Goal: Information Seeking & Learning: Learn about a topic

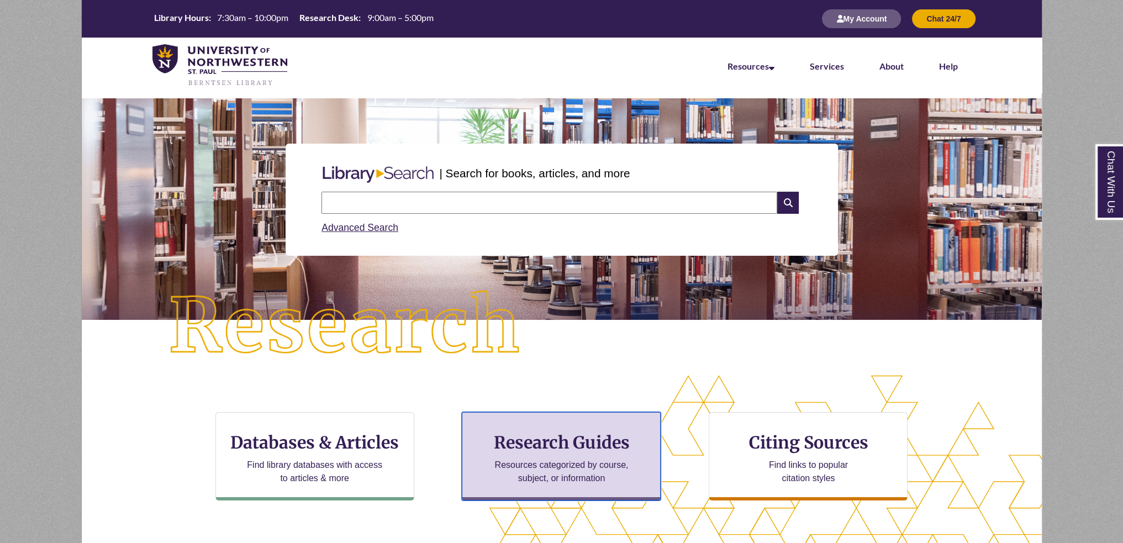
click at [579, 437] on h3 "Research Guides" at bounding box center [561, 442] width 180 height 21
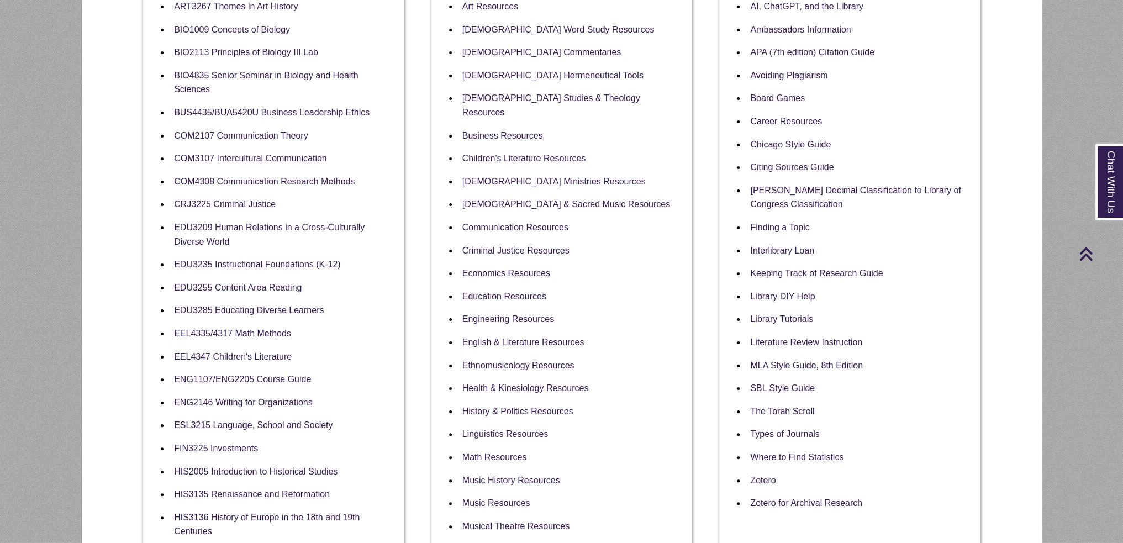
scroll to position [331, 0]
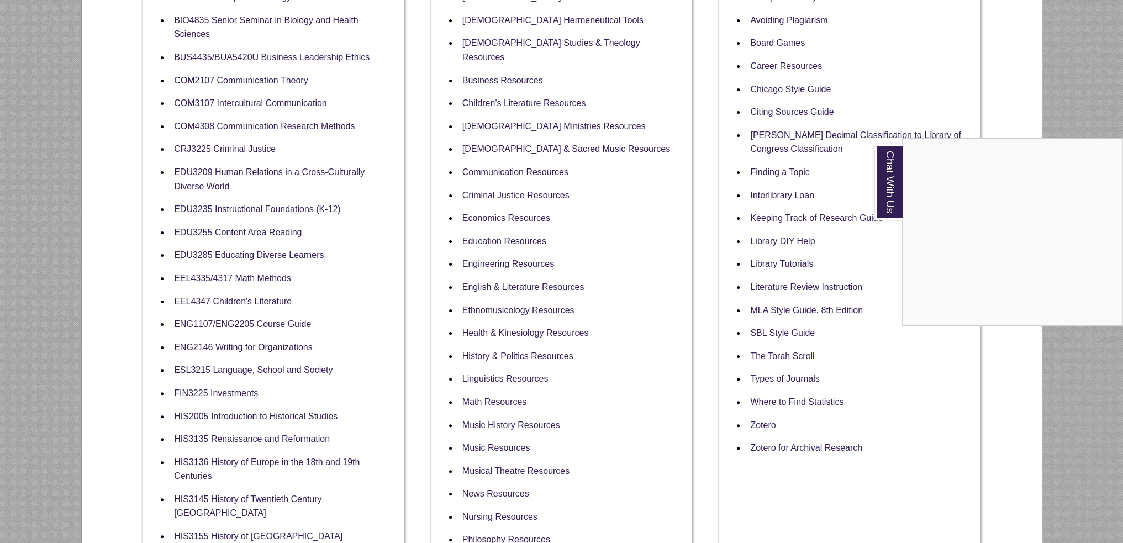
click at [907, 417] on div "Chat With Us" at bounding box center [561, 271] width 1123 height 543
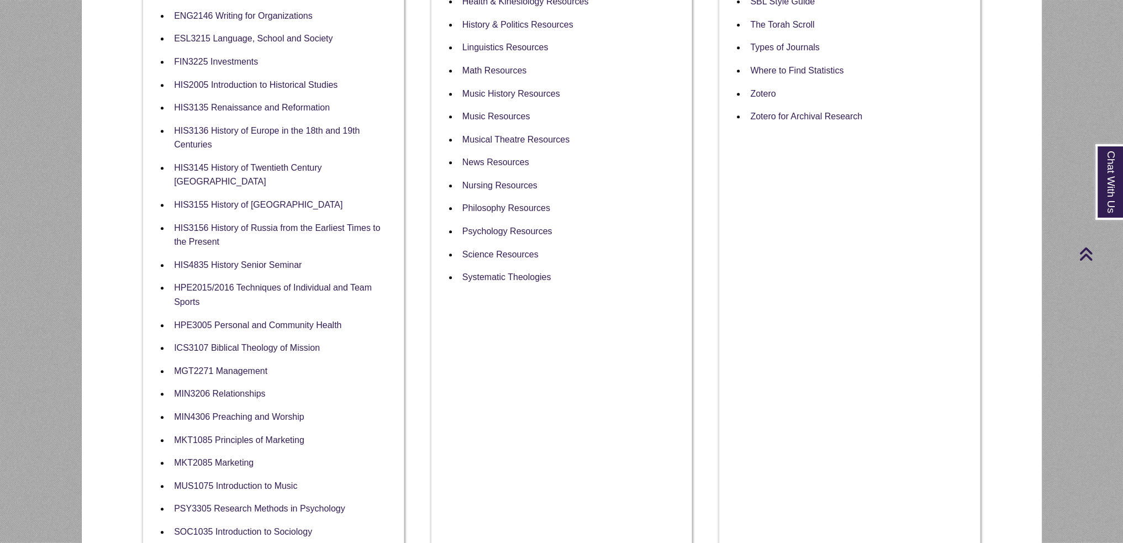
scroll to position [387, 0]
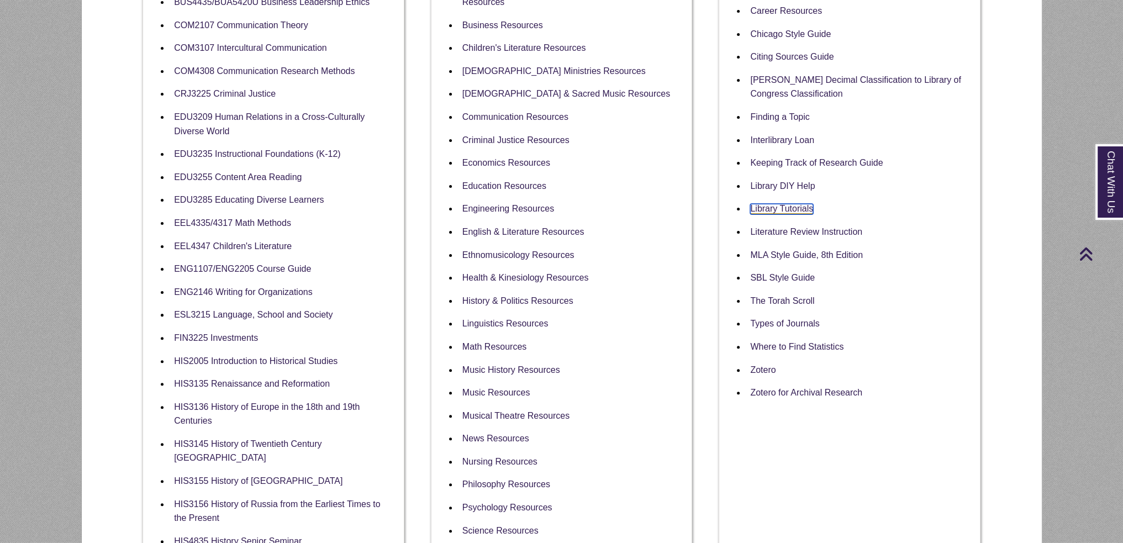
click at [763, 211] on link "Library Tutorials" at bounding box center [781, 209] width 63 height 10
click at [776, 176] on li "Library DIY Help" at bounding box center [857, 185] width 225 height 23
click at [776, 182] on li "Library DIY Help" at bounding box center [857, 185] width 225 height 23
click at [775, 183] on link "Library DIY Help" at bounding box center [782, 186] width 65 height 10
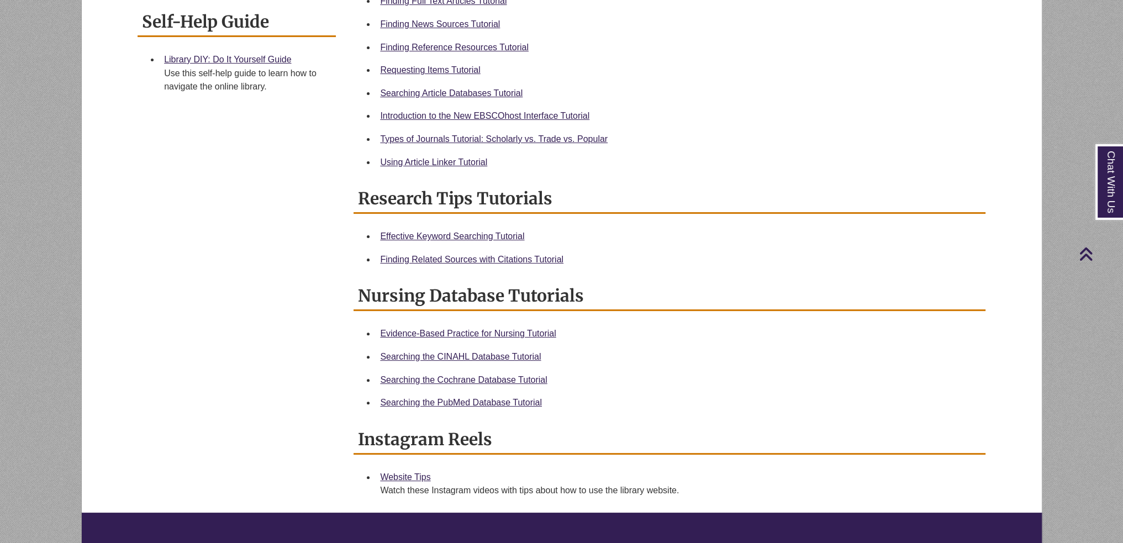
scroll to position [497, 0]
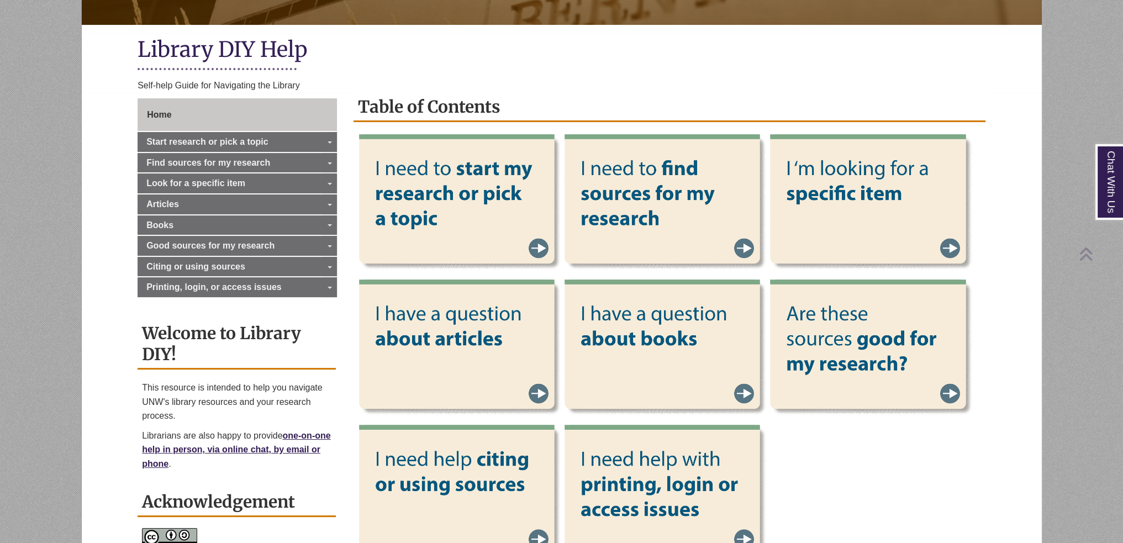
scroll to position [276, 0]
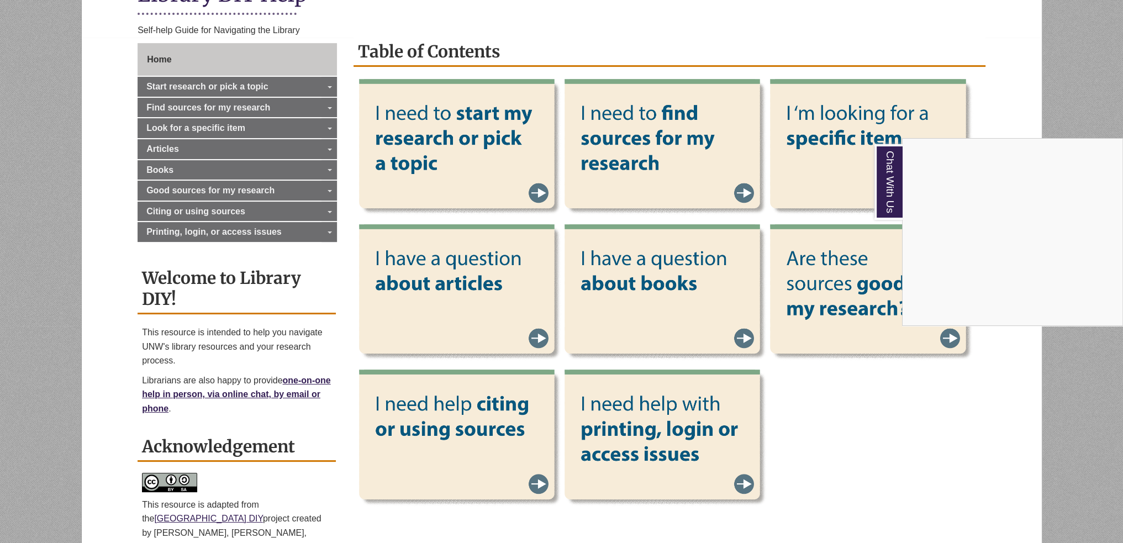
click at [900, 457] on div "Chat With Us" at bounding box center [561, 271] width 1123 height 543
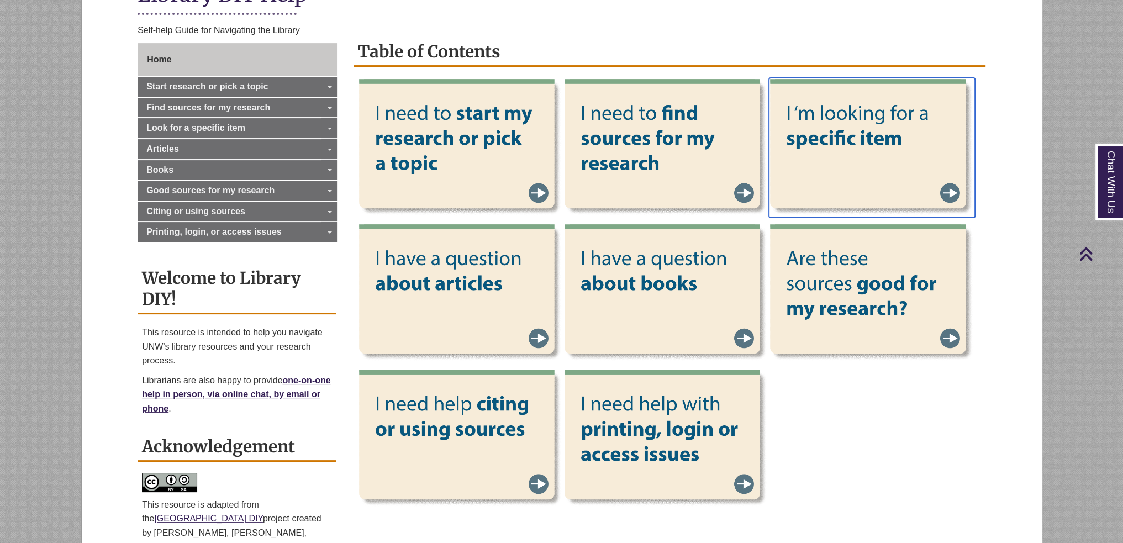
click at [879, 103] on img at bounding box center [871, 148] width 205 height 140
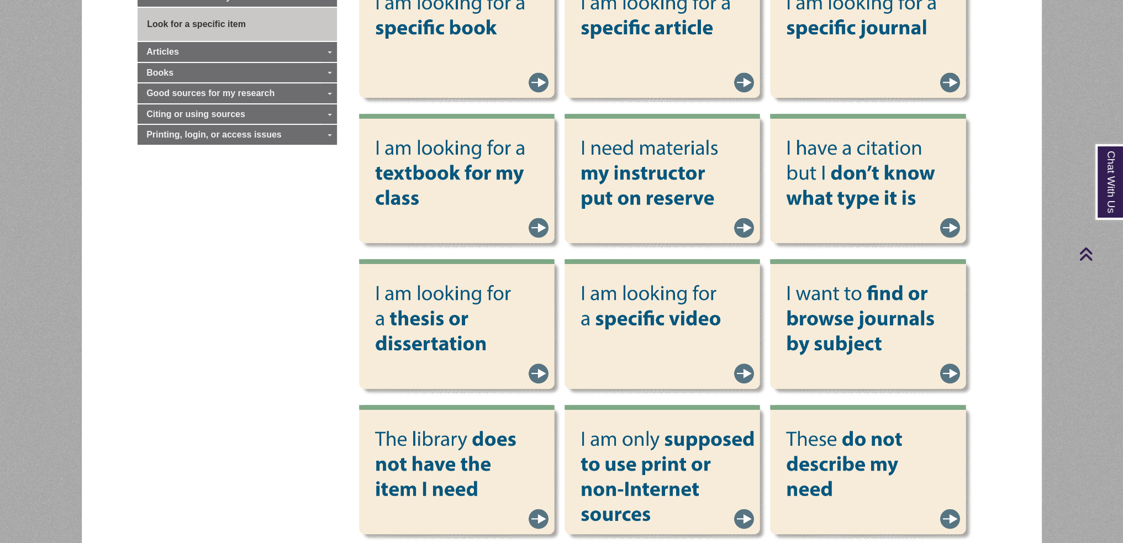
scroll to position [552, 0]
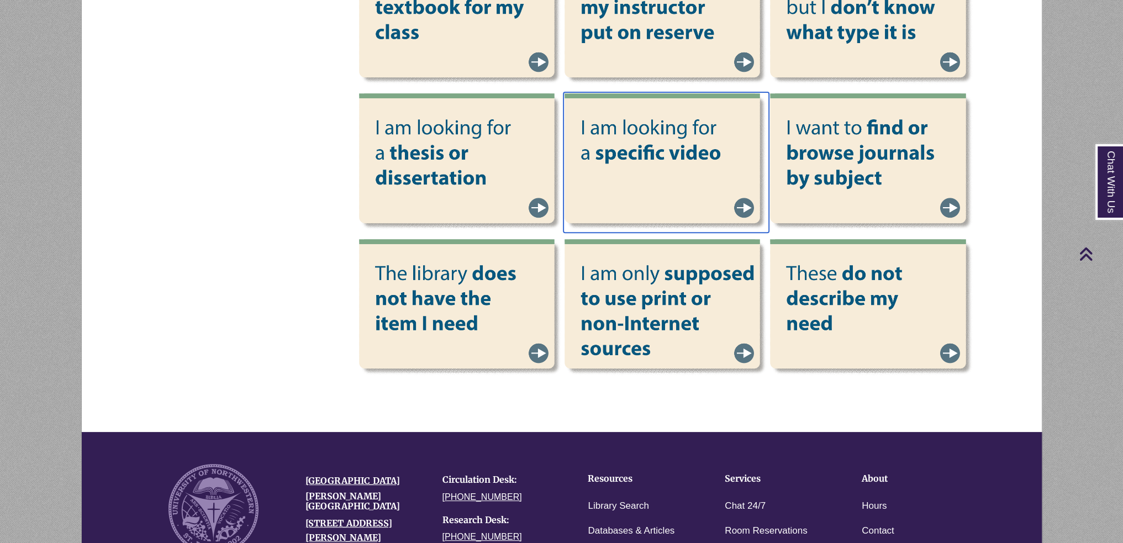
click at [701, 140] on img at bounding box center [665, 162] width 205 height 140
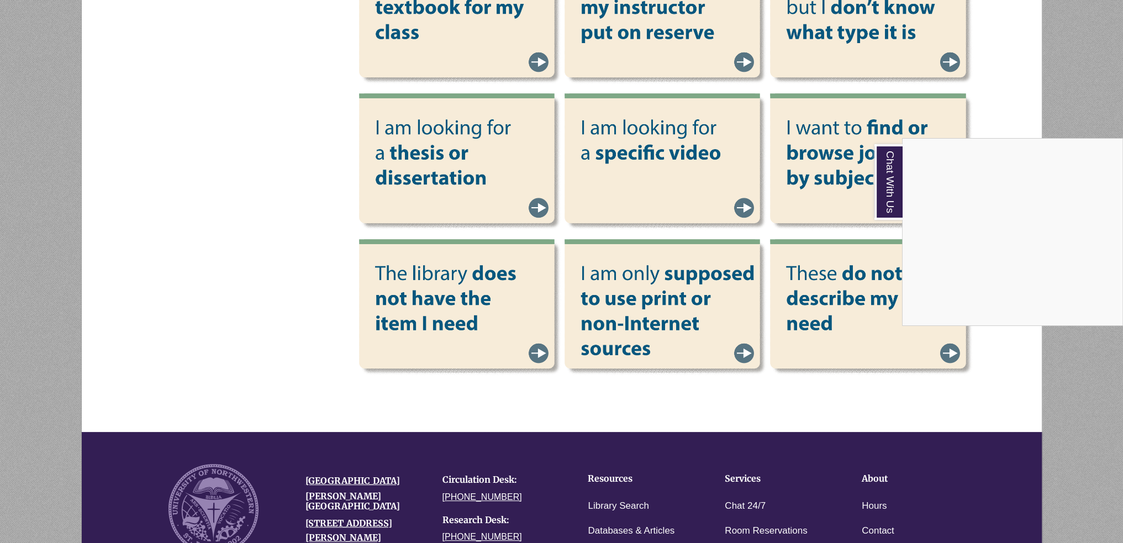
click at [420, 384] on div "Chat With Us" at bounding box center [561, 271] width 1123 height 543
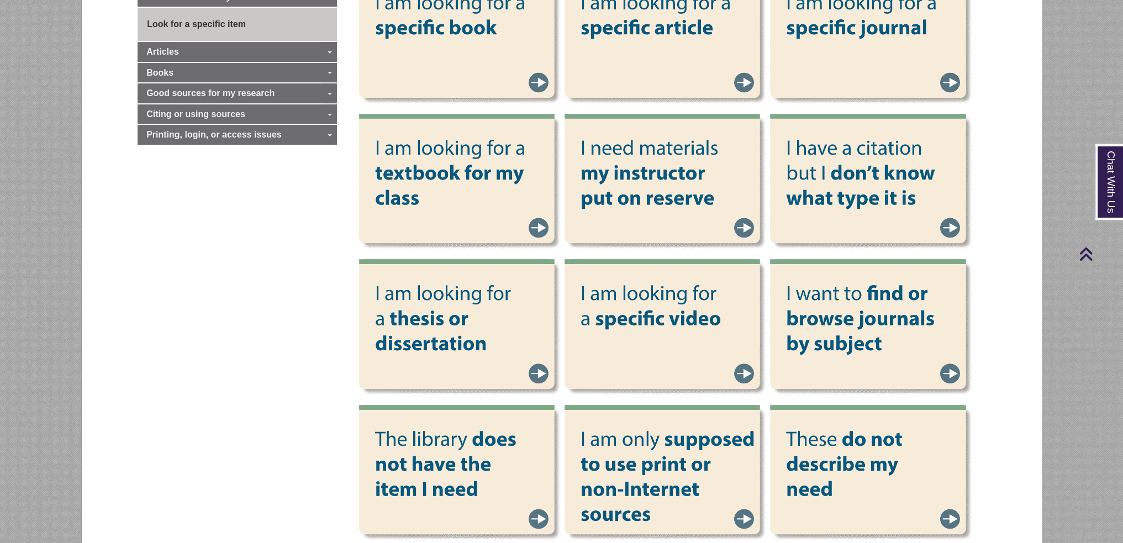
scroll to position [331, 0]
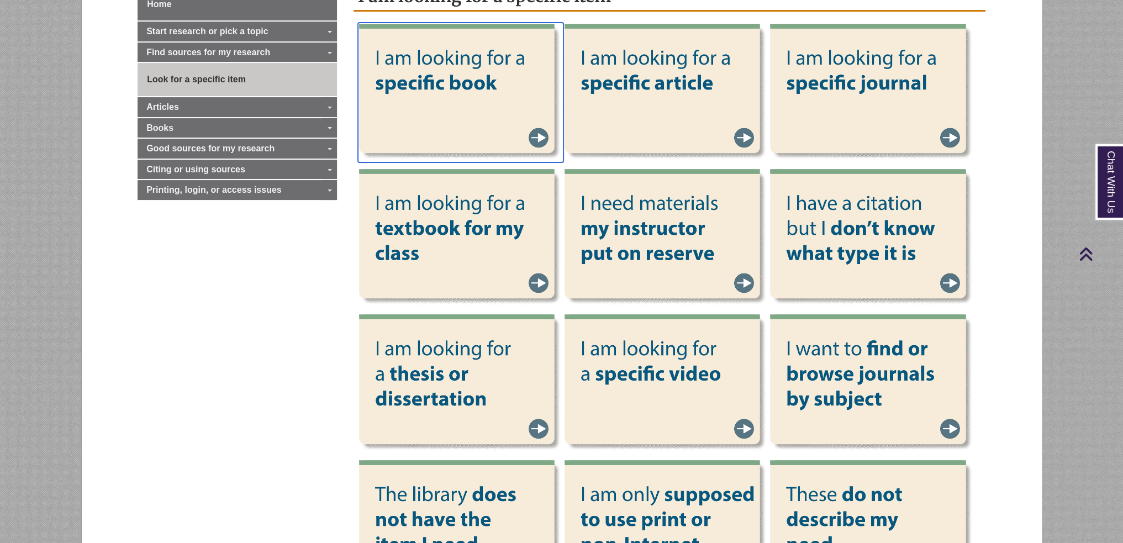
click at [449, 91] on img at bounding box center [460, 93] width 205 height 140
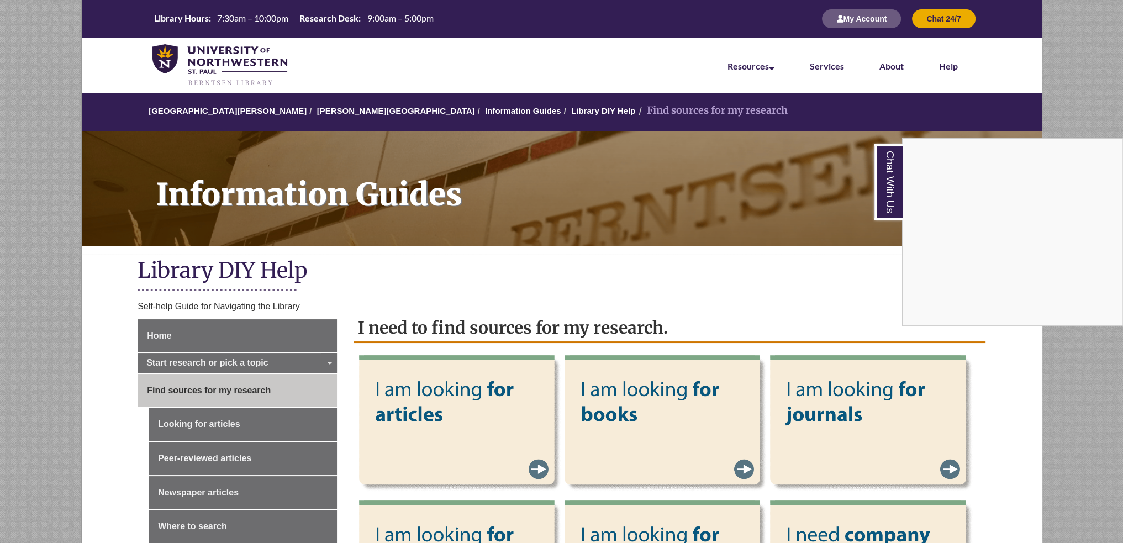
scroll to position [221, 0]
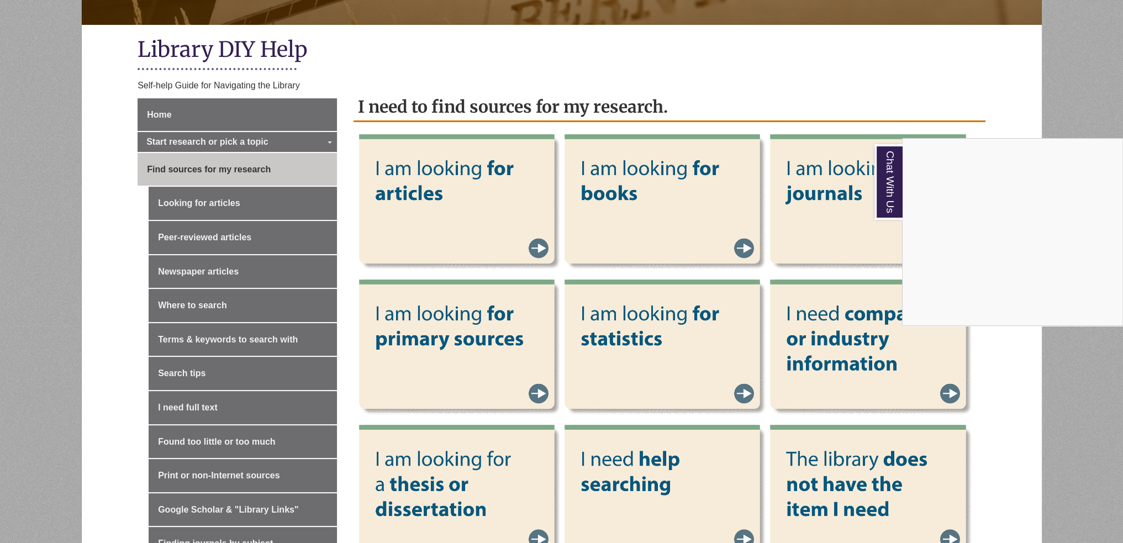
click at [731, 60] on div "Chat With Us" at bounding box center [561, 271] width 1123 height 543
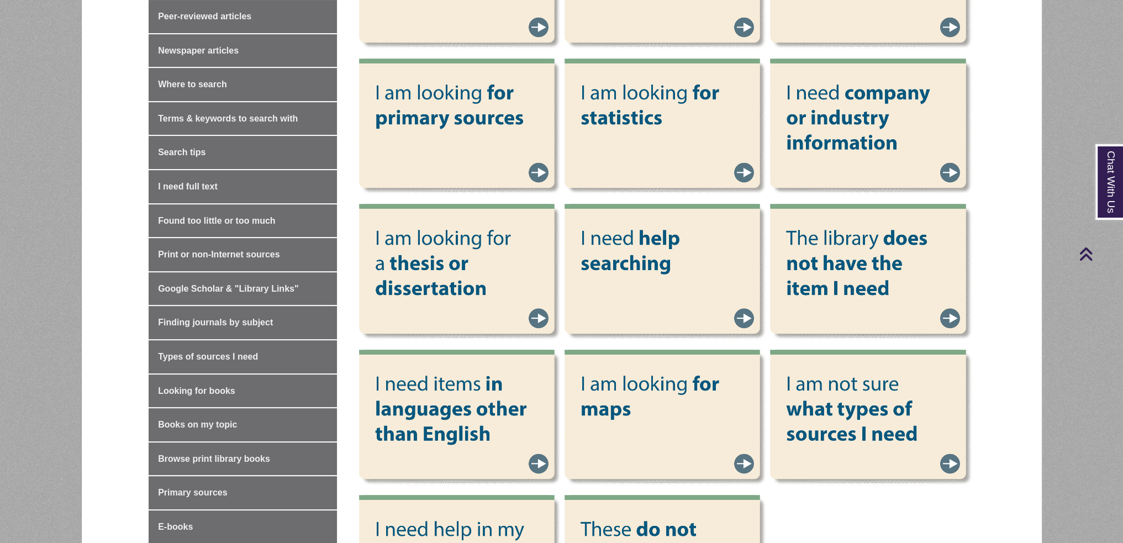
scroll to position [497, 0]
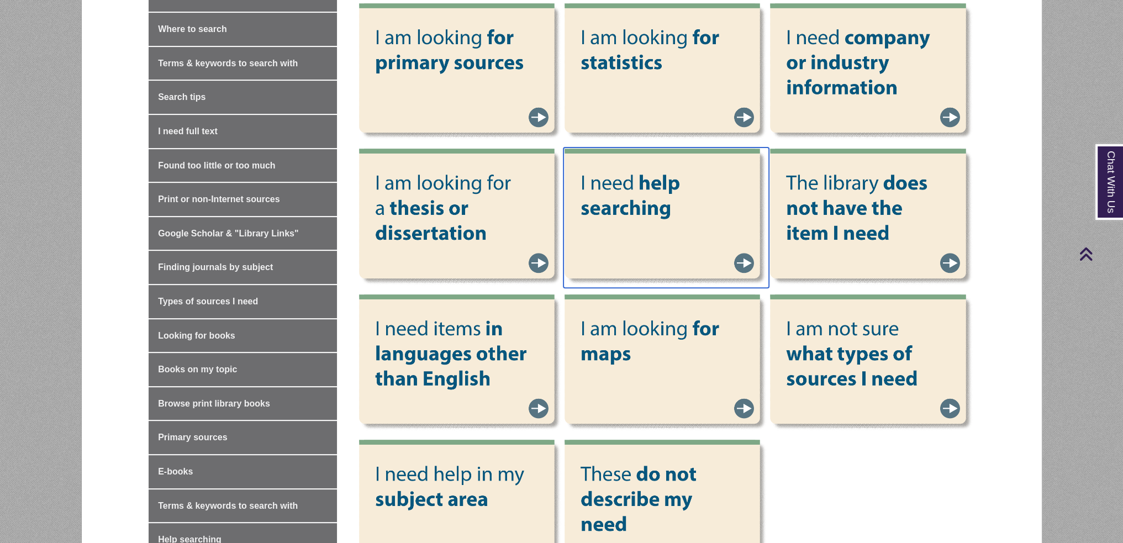
click at [627, 223] on img at bounding box center [665, 217] width 205 height 140
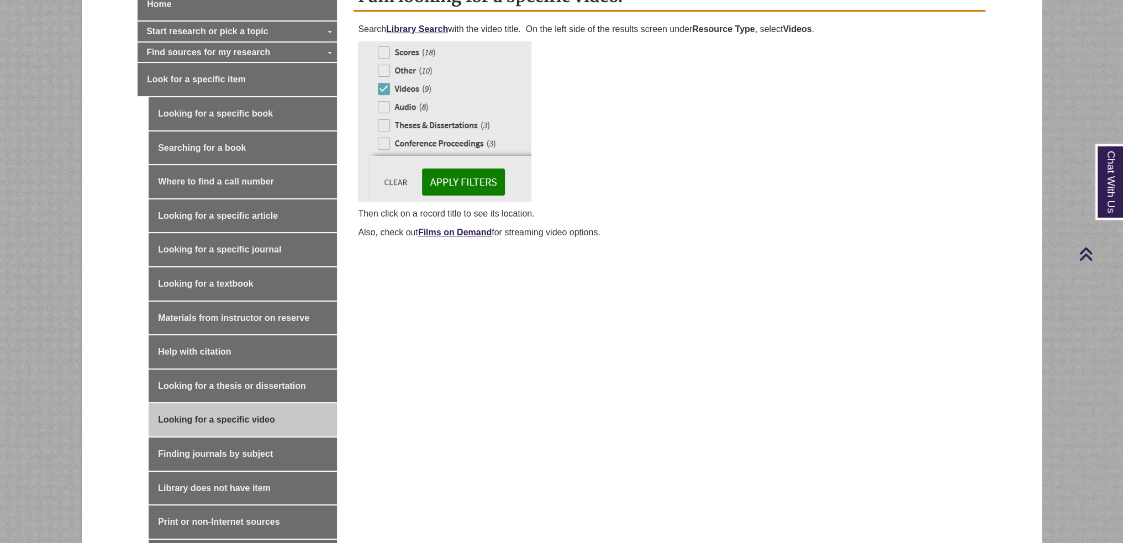
scroll to position [442, 0]
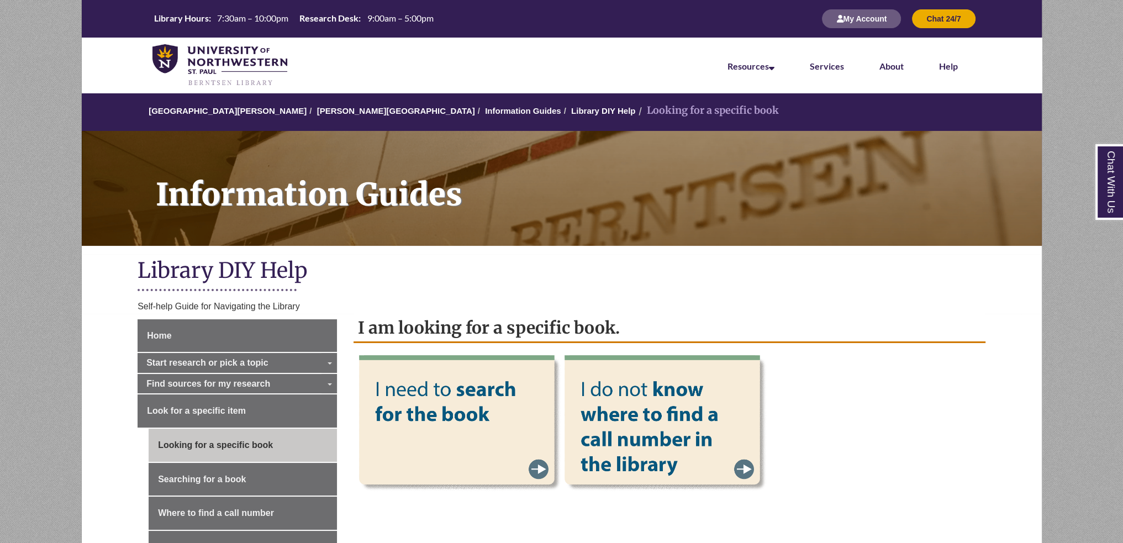
scroll to position [110, 0]
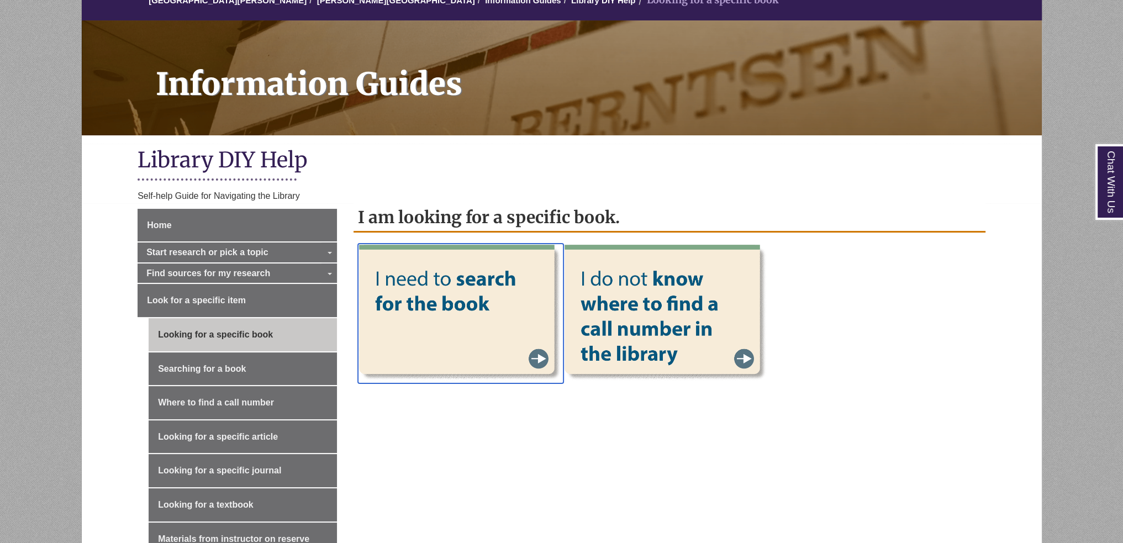
click at [474, 295] on img at bounding box center [460, 314] width 205 height 140
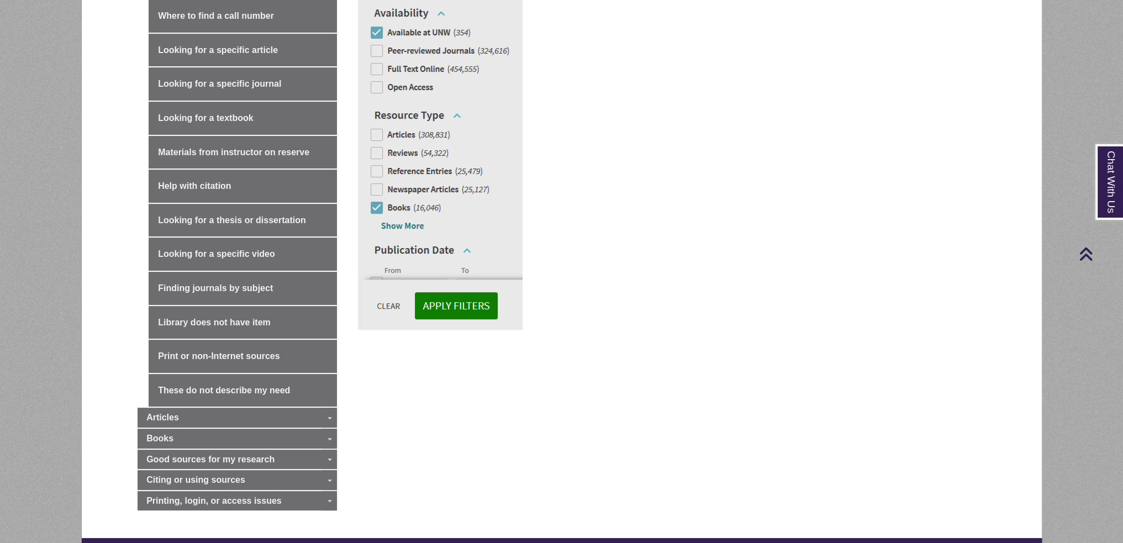
scroll to position [221, 0]
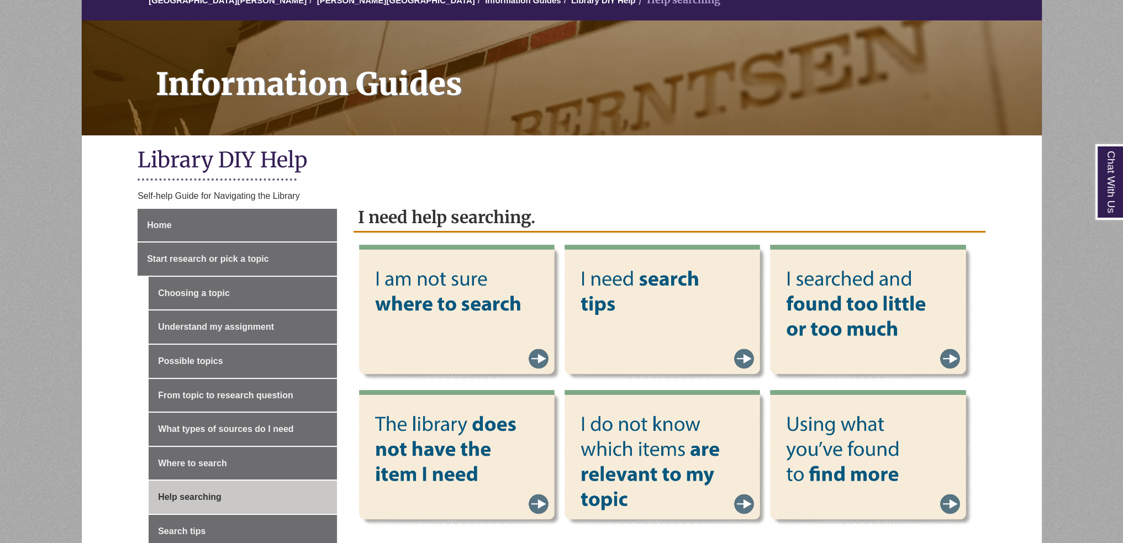
scroll to position [166, 0]
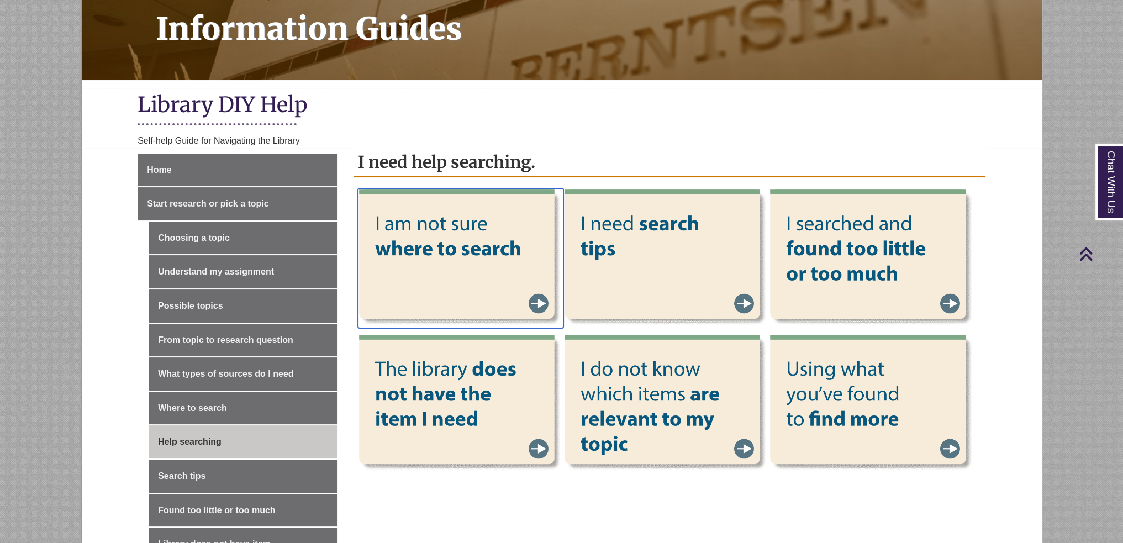
click at [437, 238] on img at bounding box center [460, 258] width 205 height 140
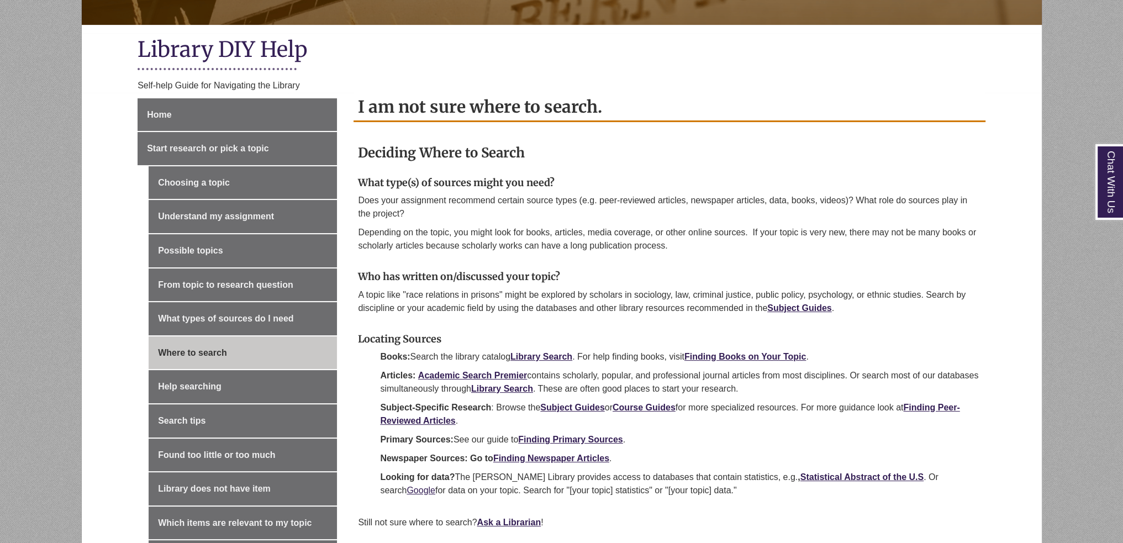
scroll to position [276, 0]
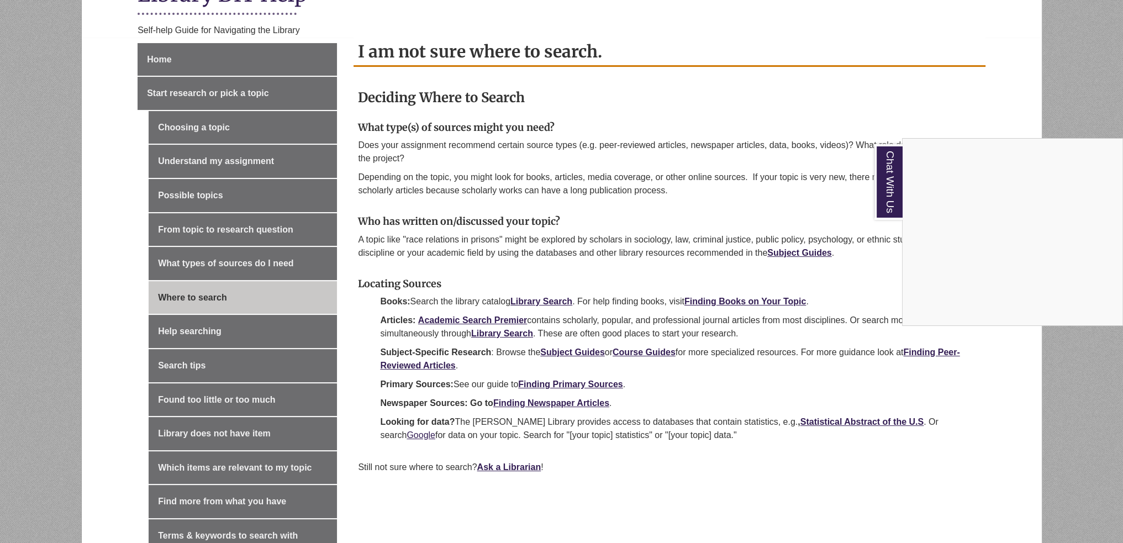
click at [683, 482] on div "Chat With Us" at bounding box center [561, 271] width 1123 height 543
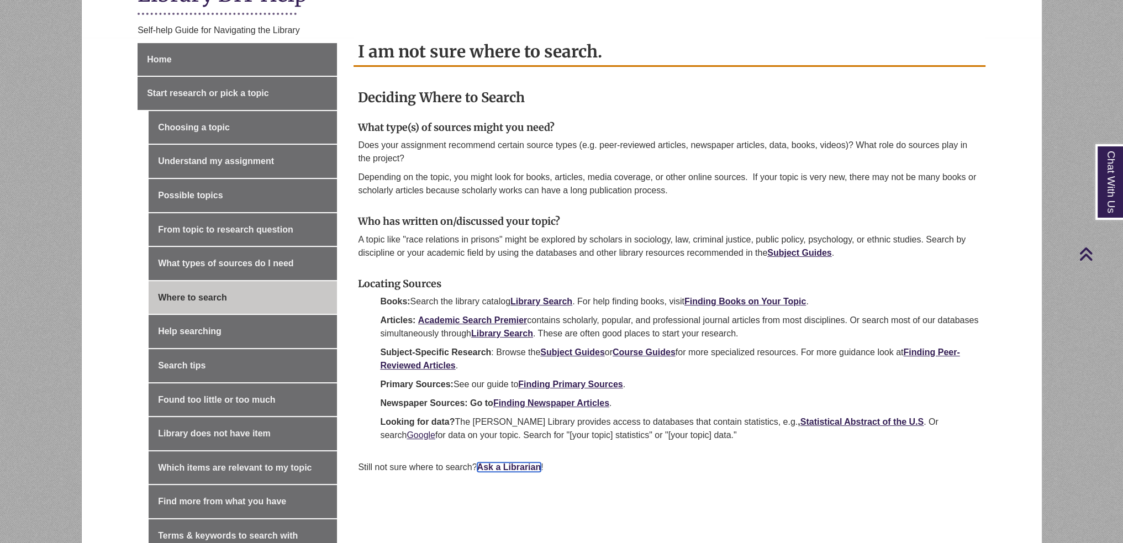
click at [515, 463] on link "Ask a Librarian" at bounding box center [509, 466] width 64 height 9
click at [500, 319] on link "Academic Search Premier" at bounding box center [472, 319] width 109 height 9
click at [635, 350] on strong "Course Guides" at bounding box center [643, 351] width 63 height 9
click at [580, 356] on p "Subject-Specific Research : Browse the Subject Guides or Course Guides for more…" at bounding box center [680, 359] width 601 height 27
click at [583, 350] on strong "Subject Guides" at bounding box center [572, 351] width 64 height 9
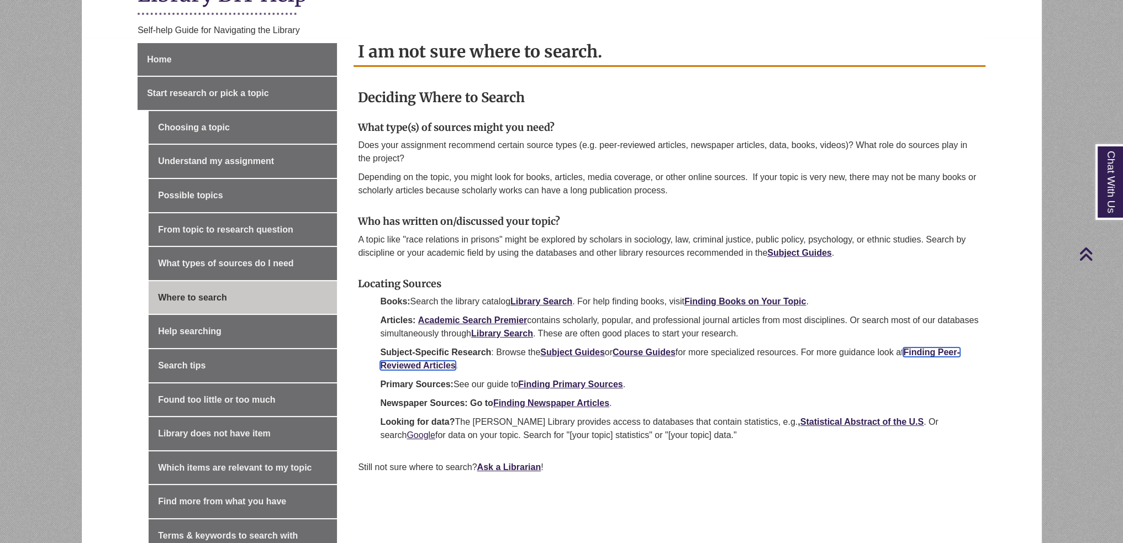
click at [930, 351] on link "Finding Peer-Reviewed Articles" at bounding box center [669, 358] width 579 height 23
click at [552, 406] on link "Finding Newspaper Articles" at bounding box center [551, 402] width 116 height 9
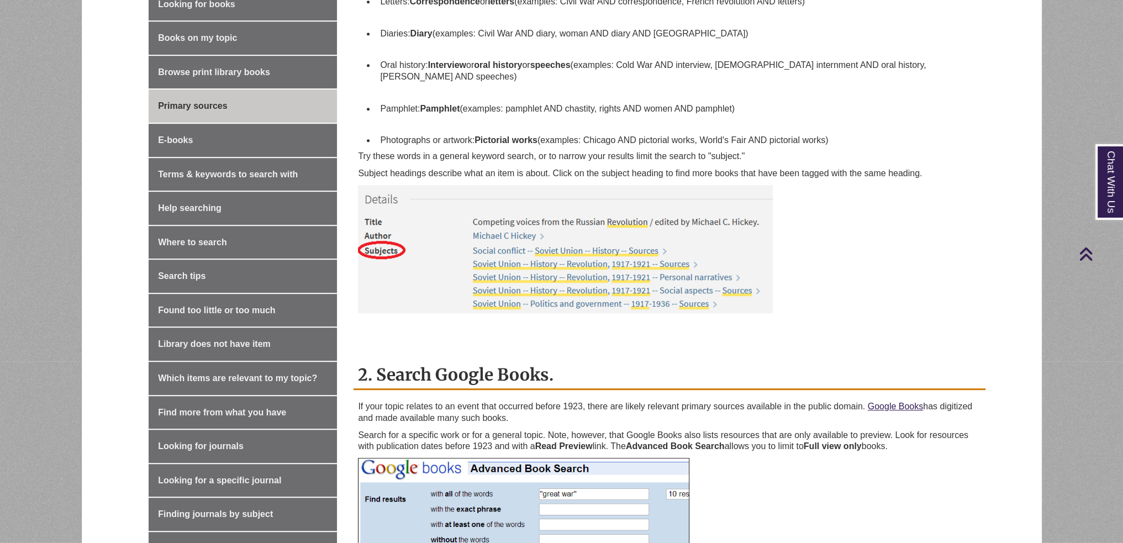
scroll to position [1049, 0]
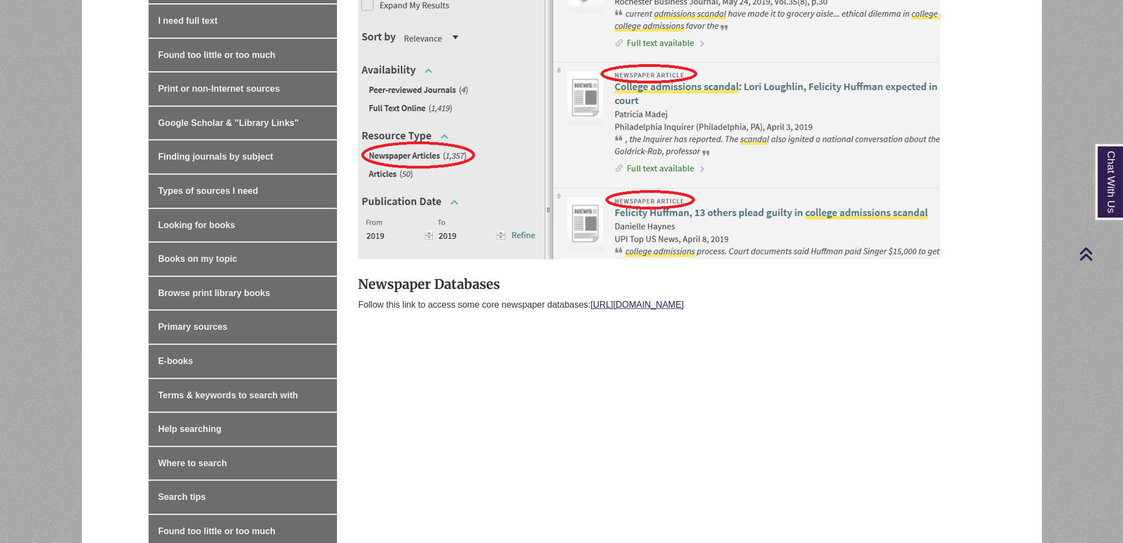
scroll to position [663, 0]
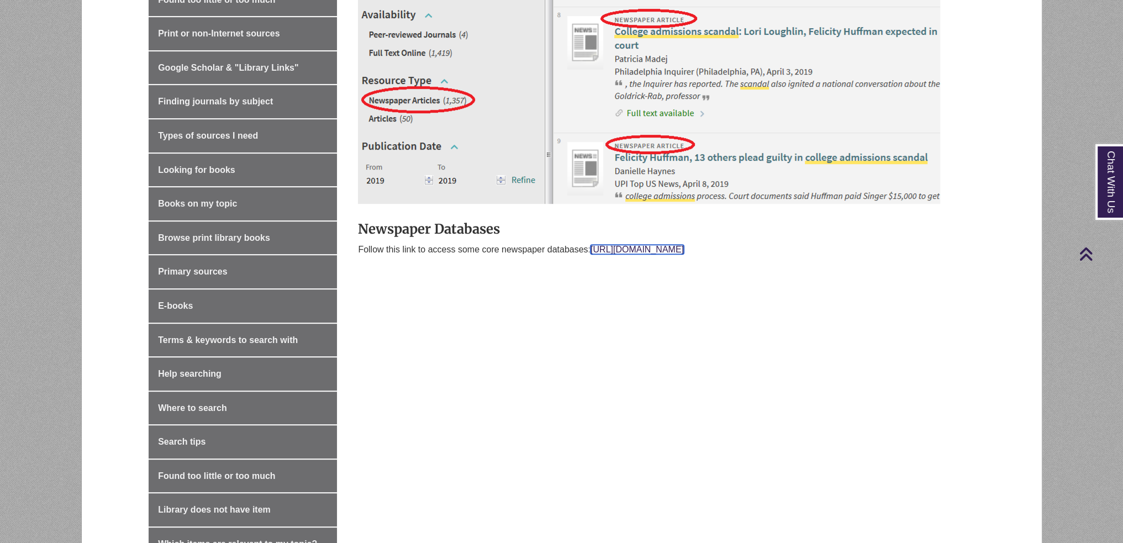
click at [624, 251] on link "https://guide.unwsp.edu/specific/news" at bounding box center [636, 249] width 93 height 9
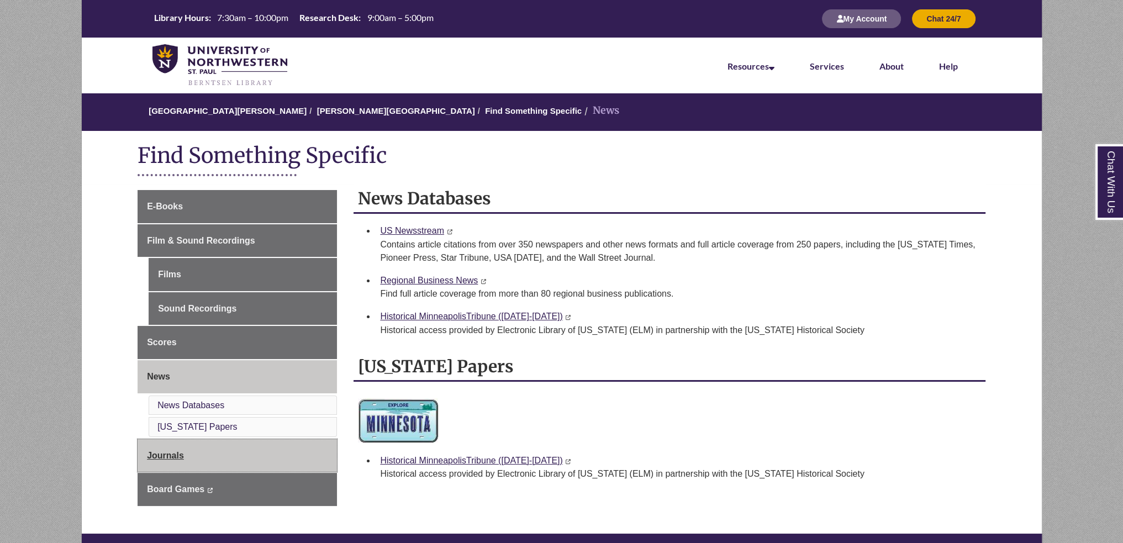
click at [148, 456] on span "Journals" at bounding box center [165, 455] width 37 height 9
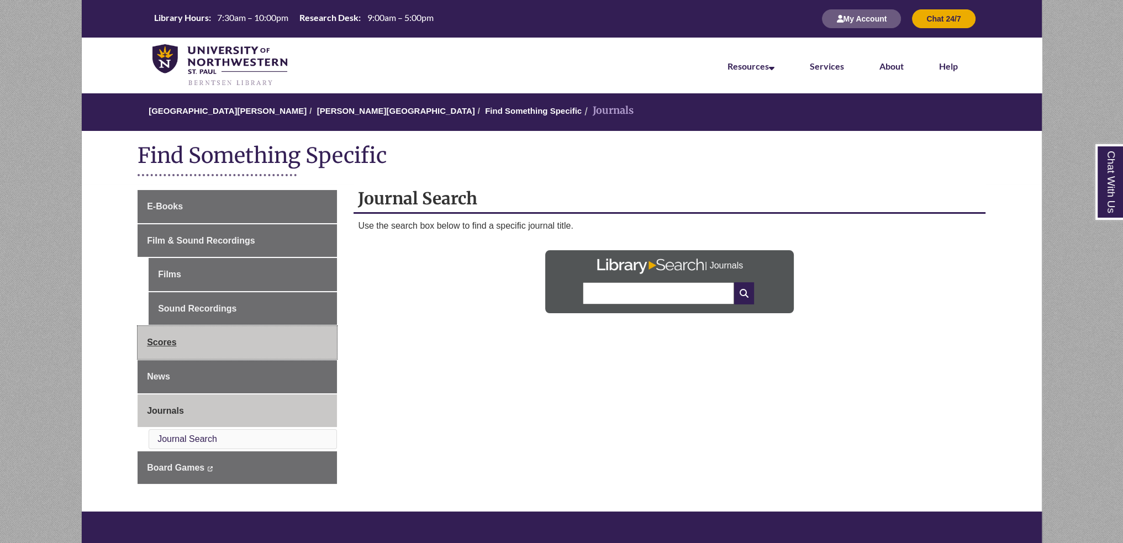
click at [208, 342] on link "Scores" at bounding box center [236, 342] width 199 height 33
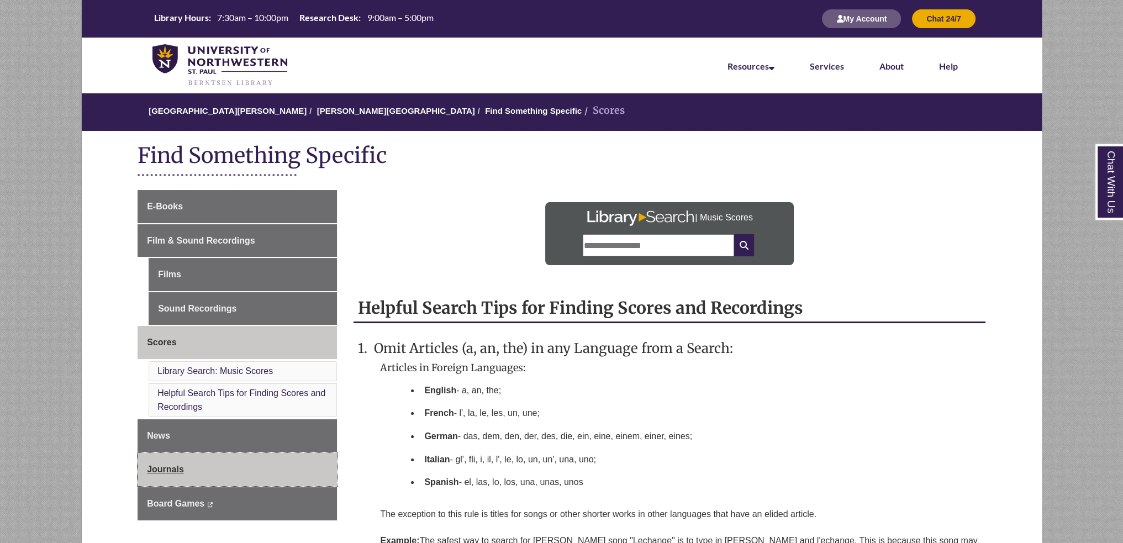
click at [225, 466] on link "Journals" at bounding box center [236, 469] width 199 height 33
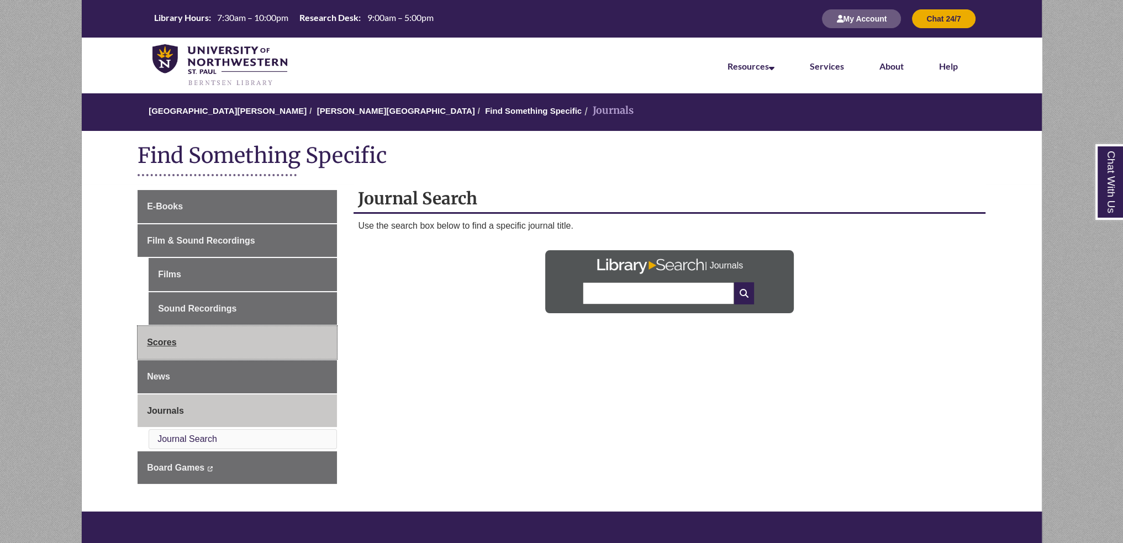
click at [228, 351] on link "Scores" at bounding box center [236, 342] width 199 height 33
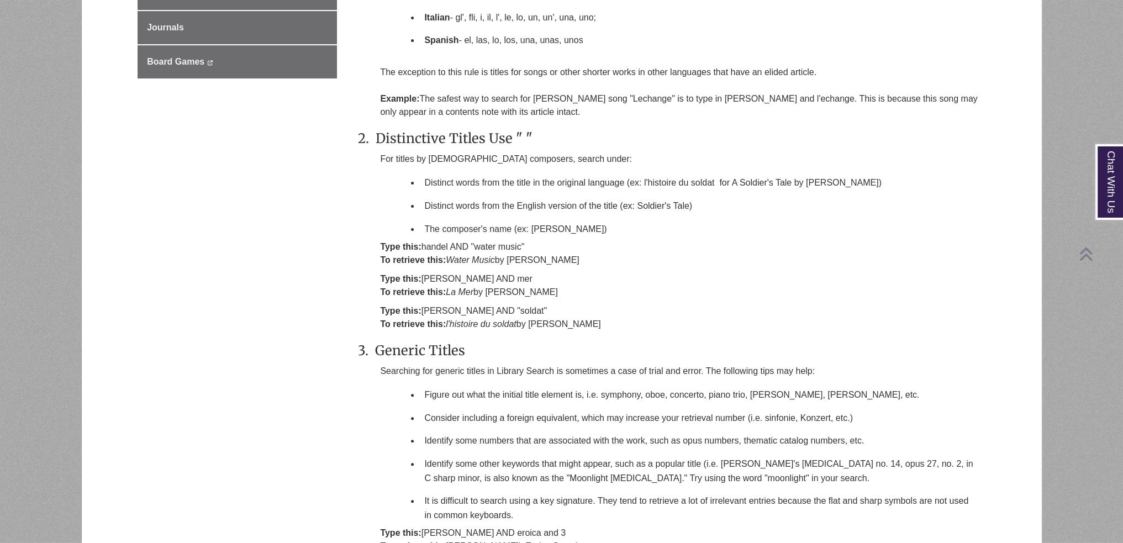
scroll to position [879, 0]
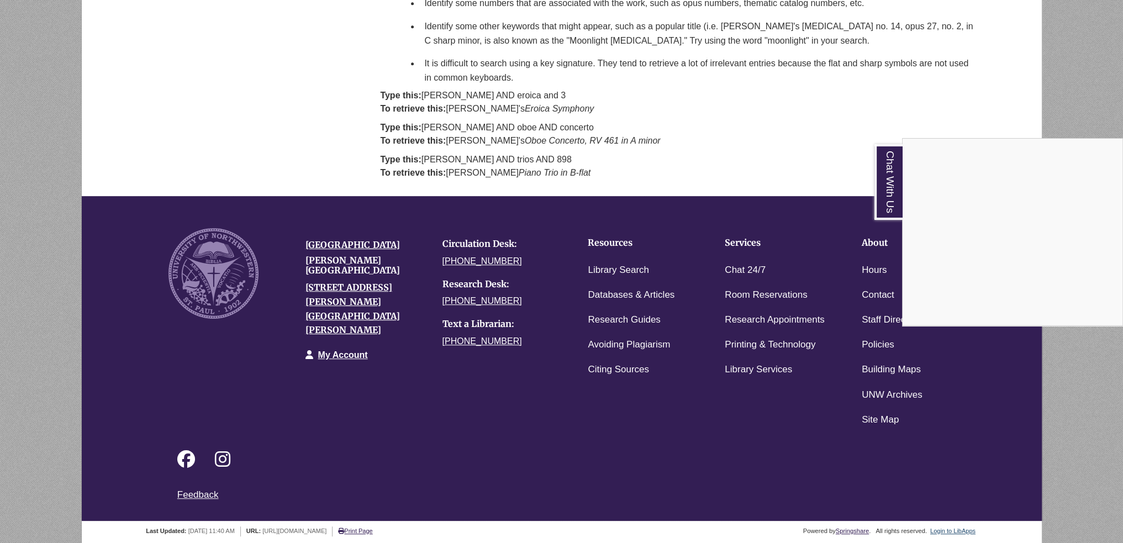
click at [961, 525] on div "Chat With Us" at bounding box center [561, 271] width 1123 height 543
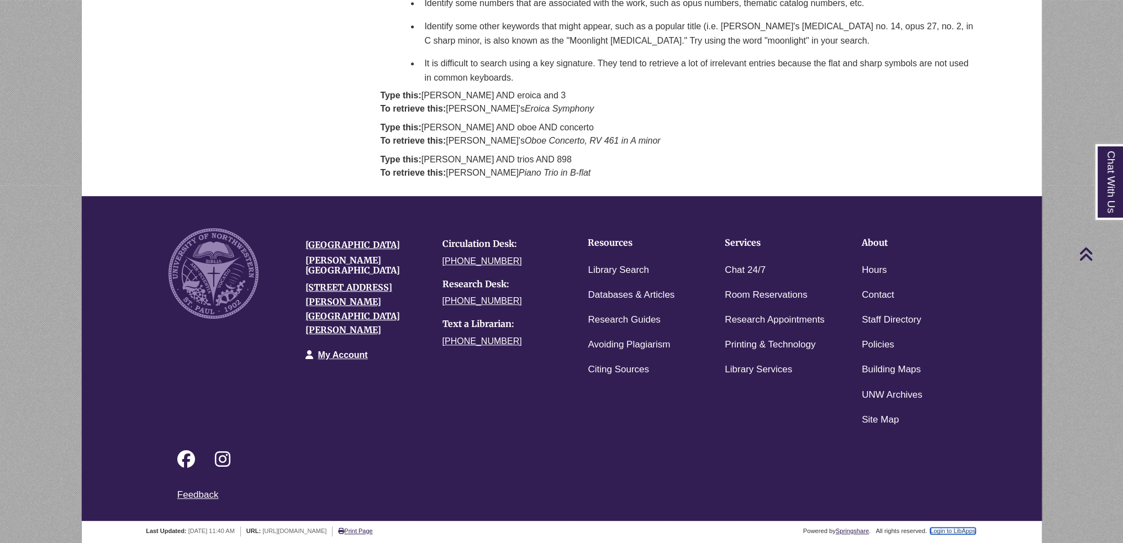
click at [960, 527] on link "Login to LibApps" at bounding box center [952, 530] width 45 height 7
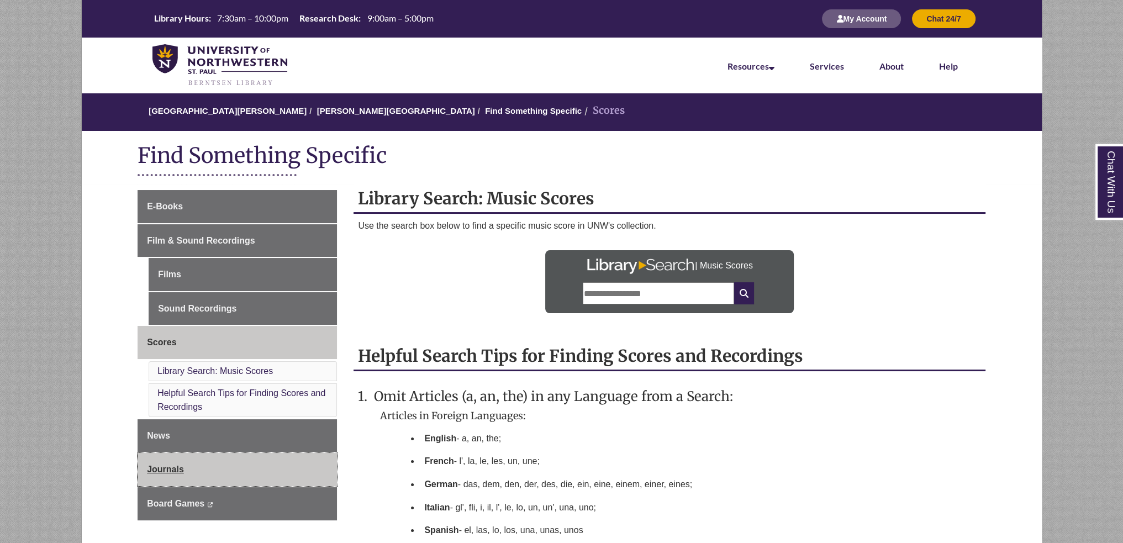
click at [259, 472] on link "Journals" at bounding box center [236, 469] width 199 height 33
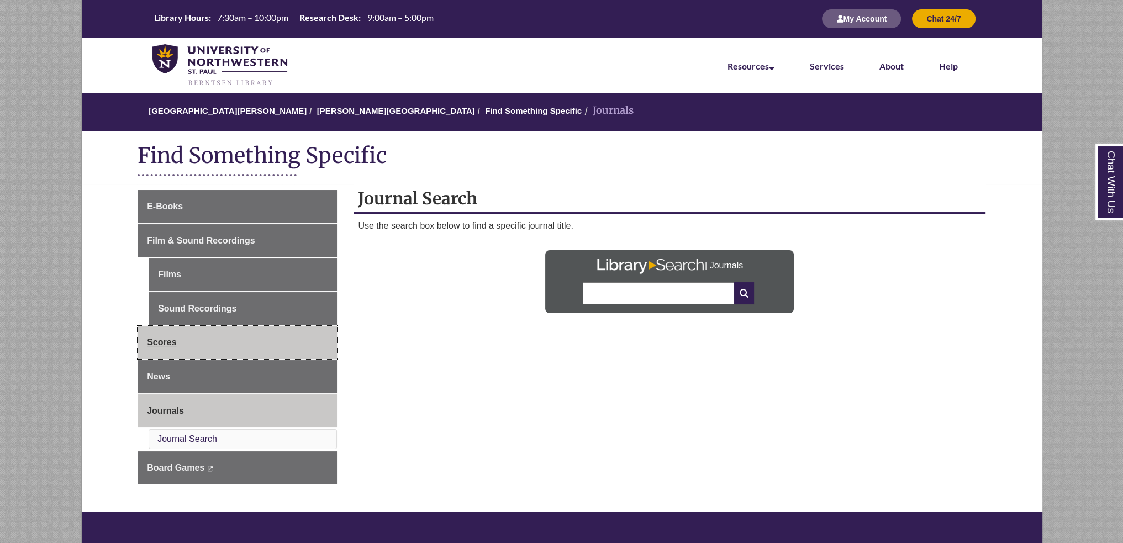
click at [230, 343] on link "Scores" at bounding box center [236, 342] width 199 height 33
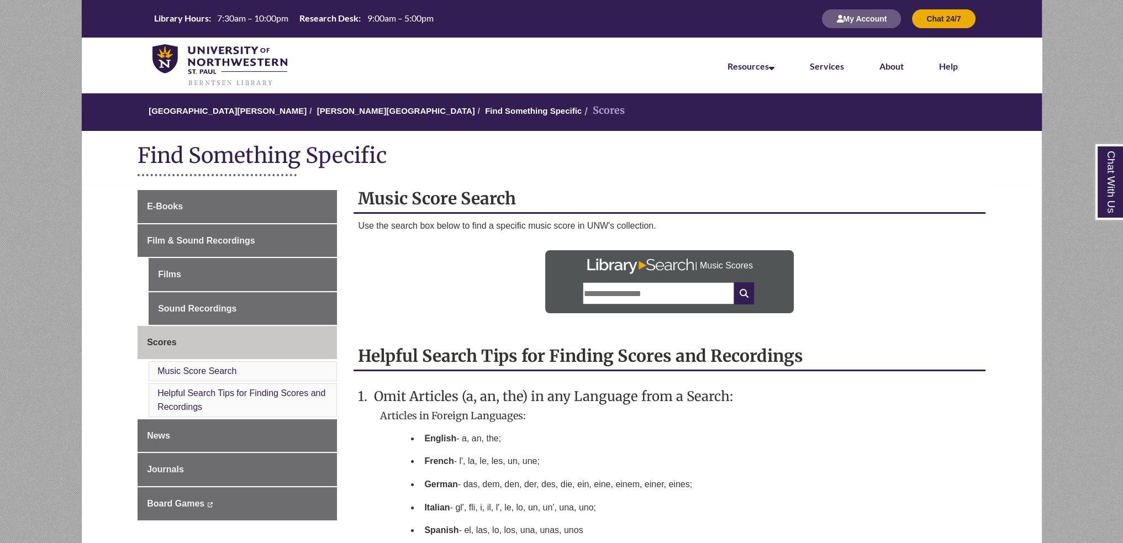
scroll to position [55, 0]
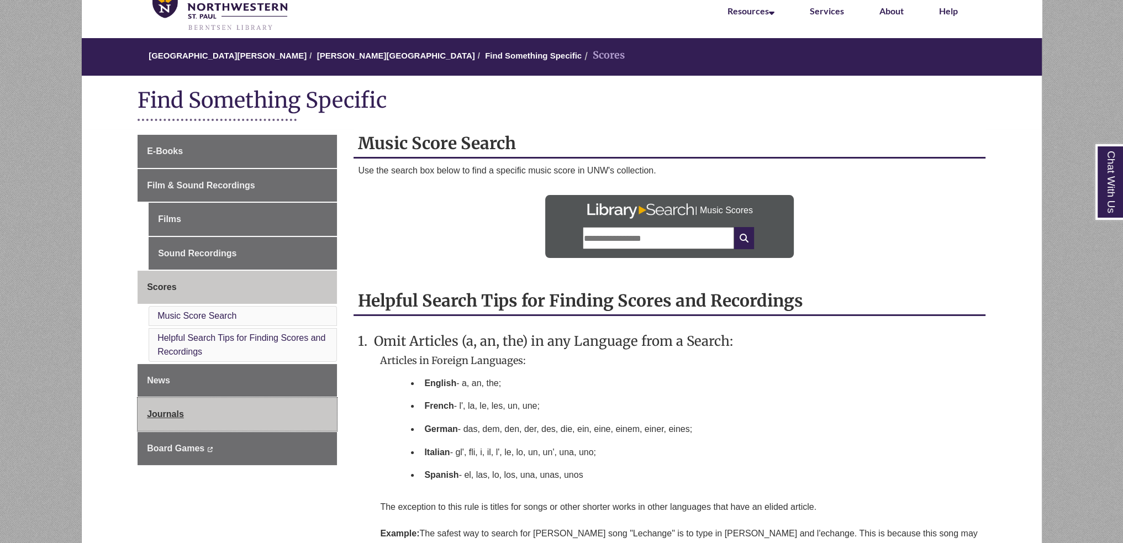
click at [297, 413] on link "Journals" at bounding box center [236, 414] width 199 height 33
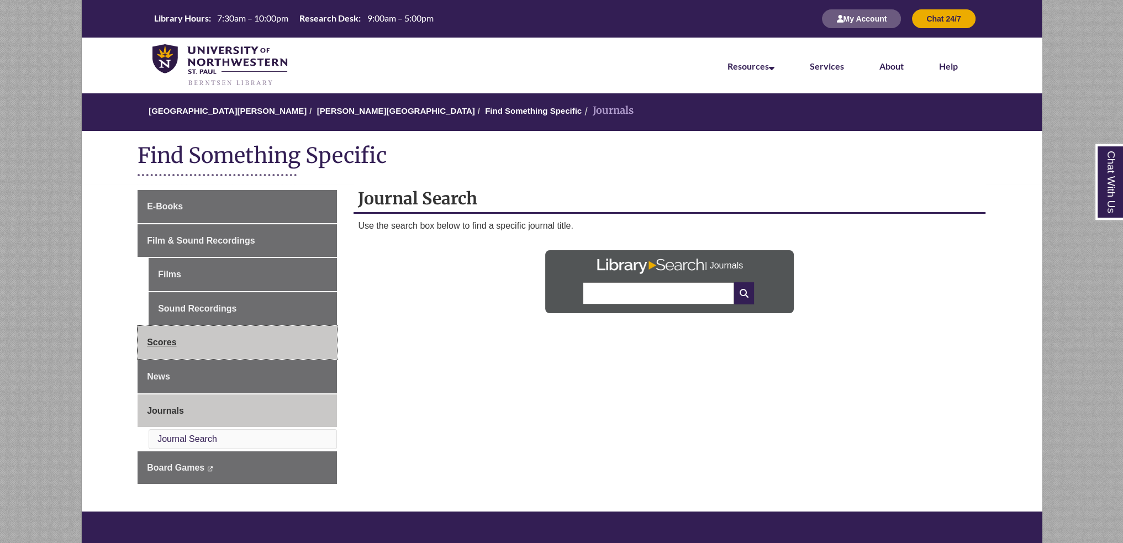
click at [249, 335] on link "Scores" at bounding box center [236, 342] width 199 height 33
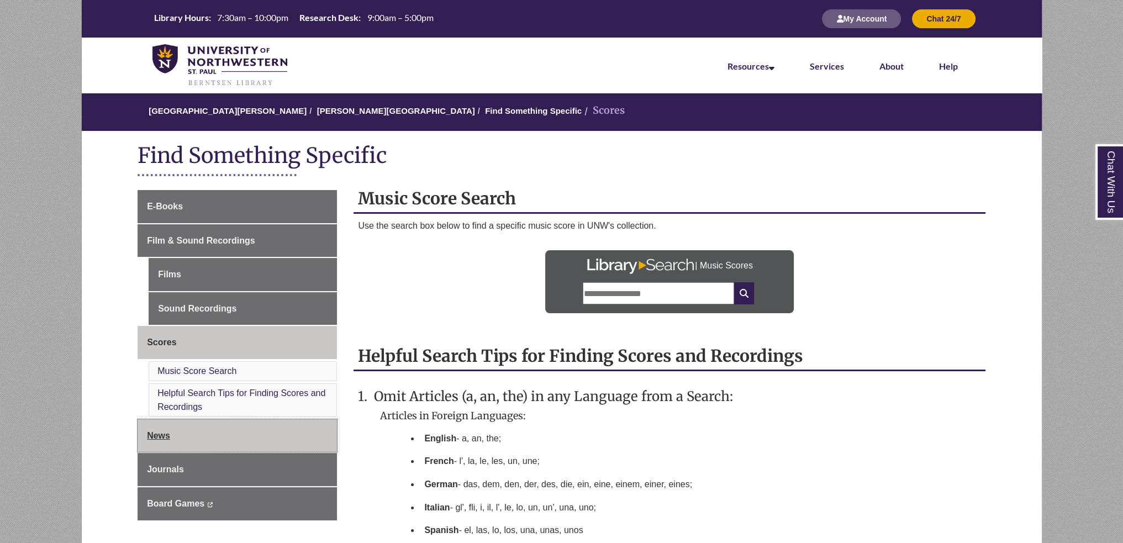
click at [250, 448] on link "News" at bounding box center [236, 435] width 199 height 33
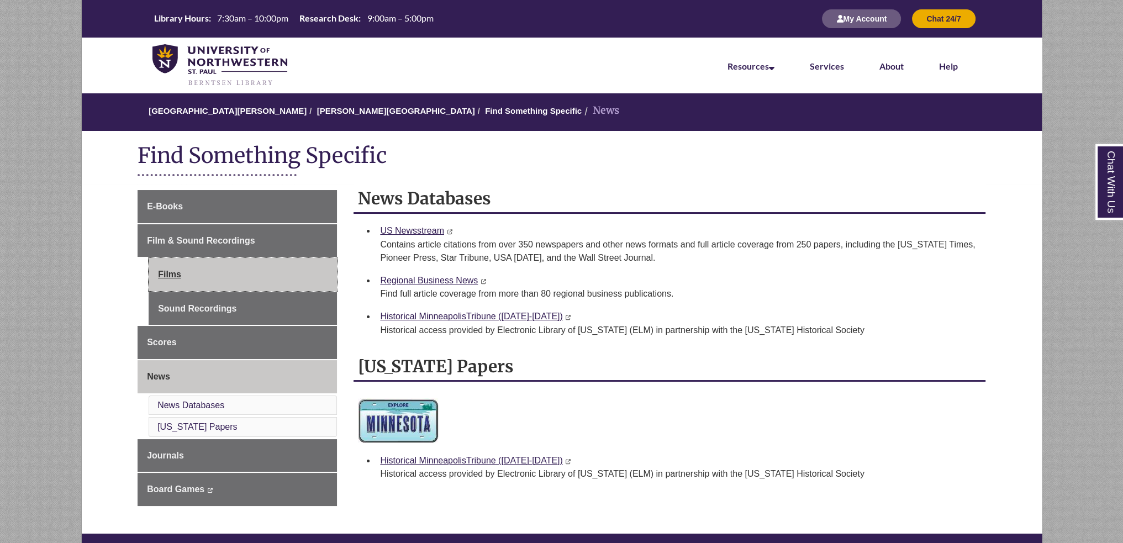
click at [236, 278] on link "Films" at bounding box center [243, 274] width 188 height 33
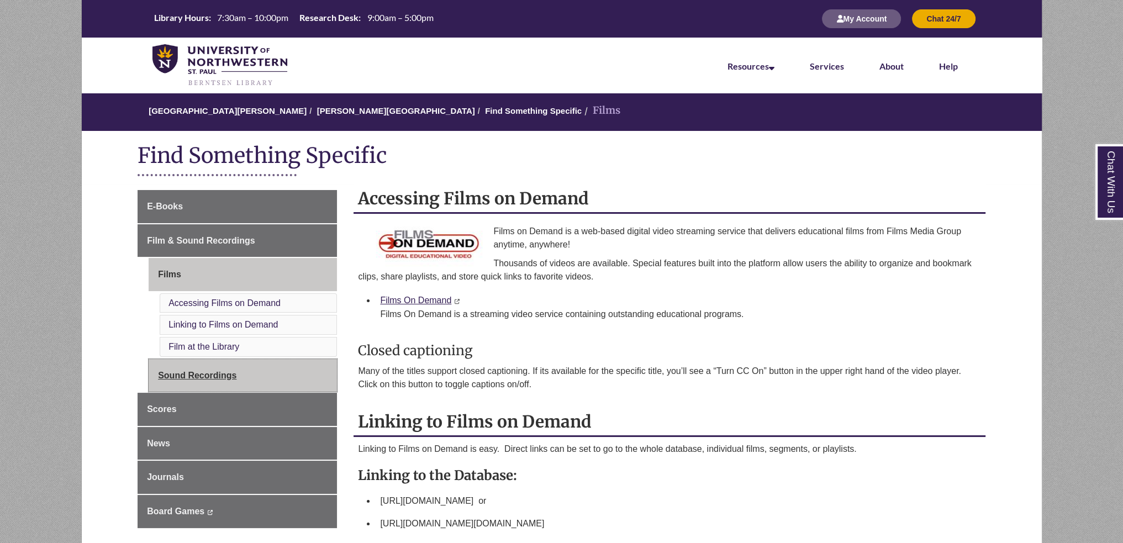
click at [252, 368] on link "Sound Recordings" at bounding box center [243, 375] width 188 height 33
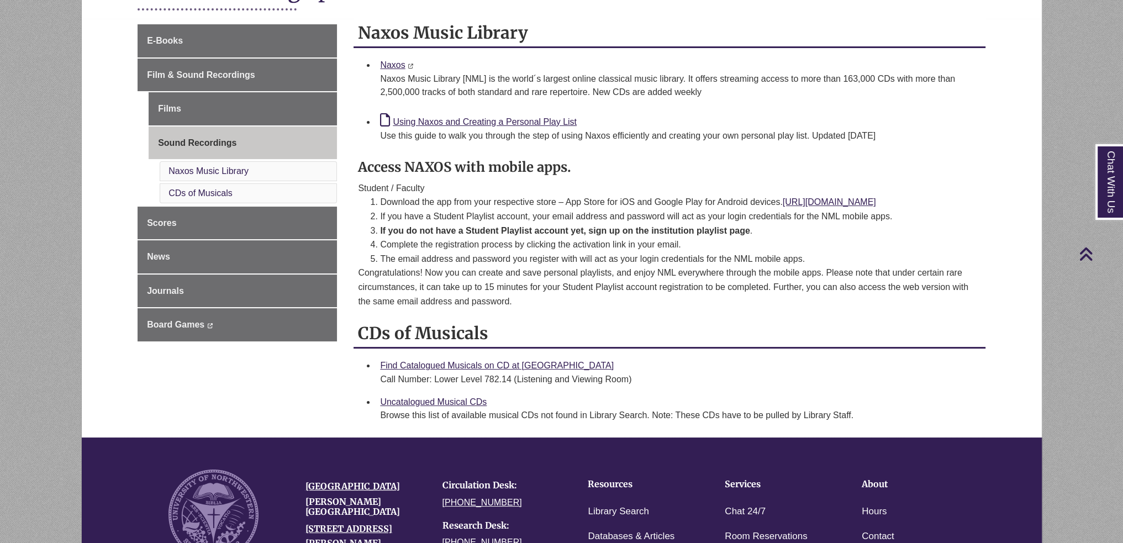
scroll to position [110, 0]
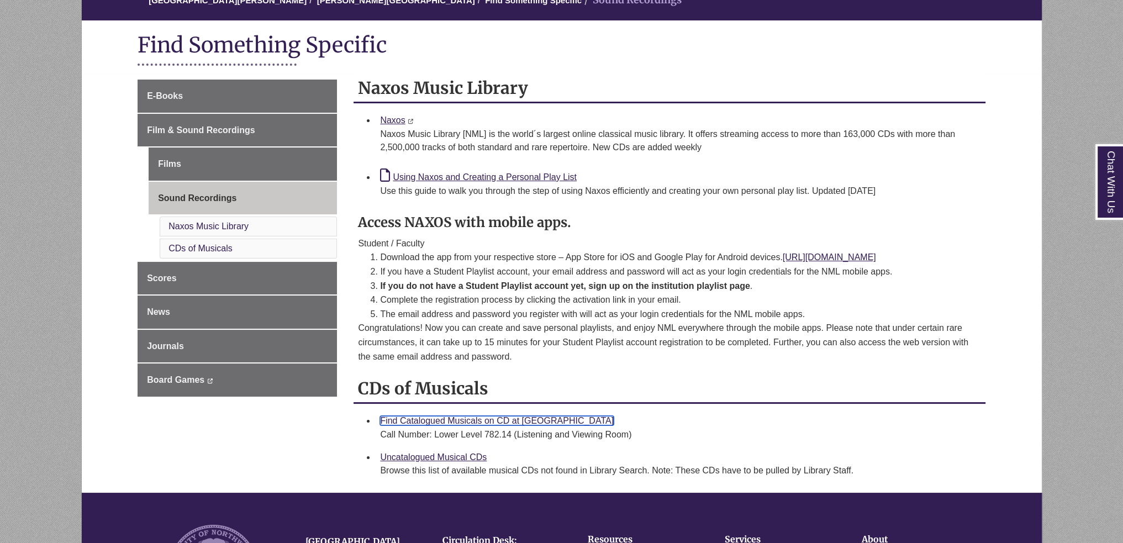
click at [550, 419] on link "Find Catalogued Musicals on CD at [GEOGRAPHIC_DATA]" at bounding box center [497, 420] width 234 height 9
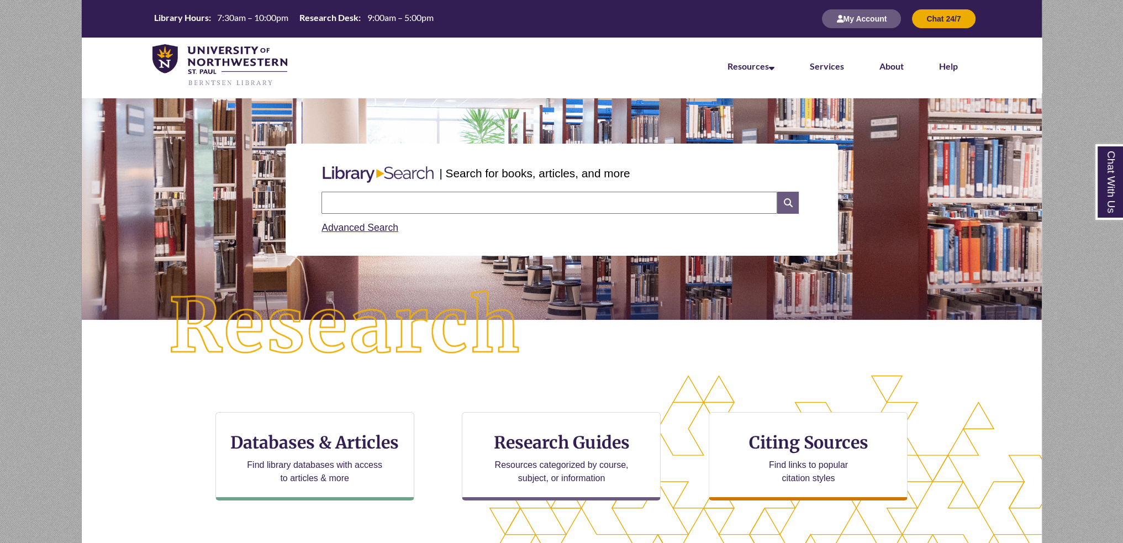
click at [789, 203] on icon at bounding box center [787, 203] width 21 height 22
